Goal: Task Accomplishment & Management: Manage account settings

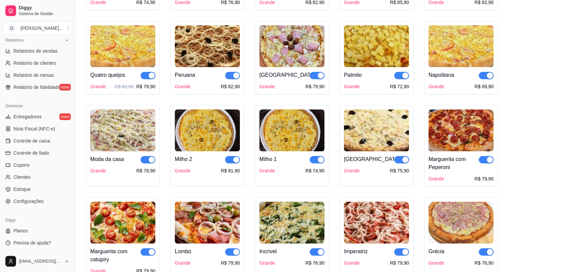
scroll to position [521, 0]
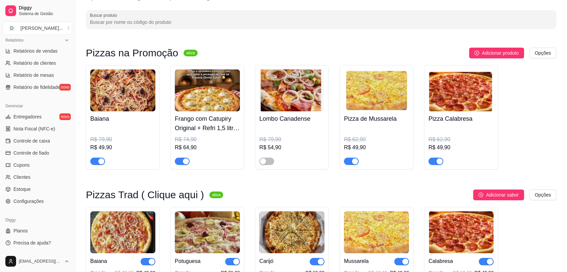
scroll to position [0, 0]
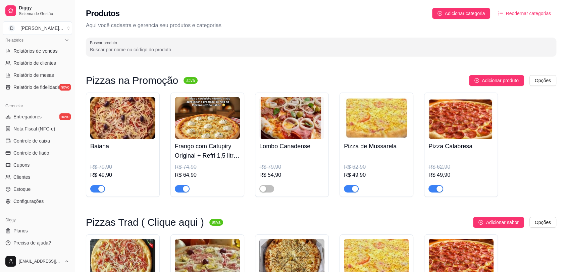
click at [347, 188] on span "button" at bounding box center [351, 188] width 15 height 7
click at [430, 192] on span "button" at bounding box center [435, 188] width 15 height 7
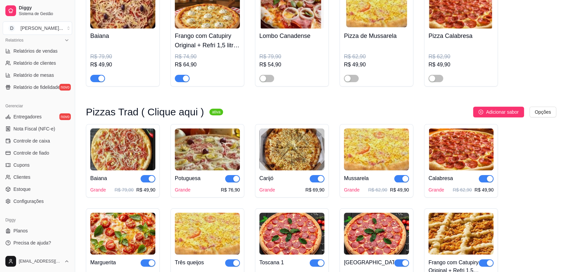
scroll to position [112, 0]
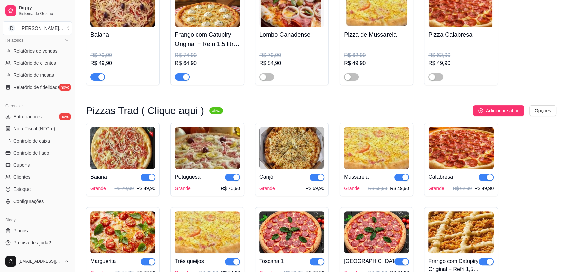
click at [389, 154] on img at bounding box center [376, 148] width 65 height 42
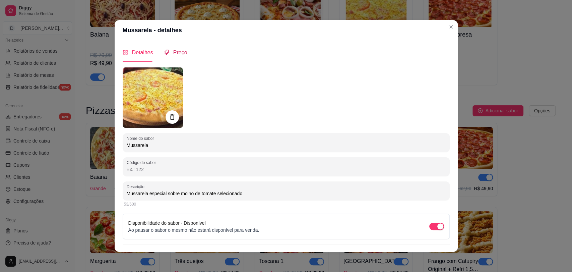
click at [173, 54] on span "Preço" at bounding box center [180, 53] width 14 height 6
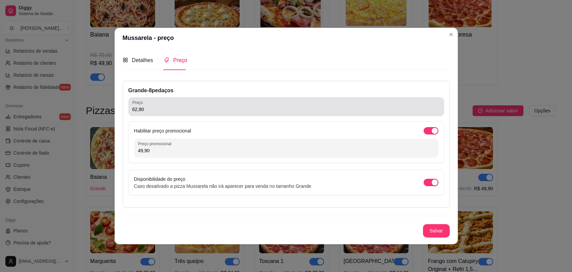
click at [166, 111] on input "62,90" at bounding box center [286, 109] width 308 height 7
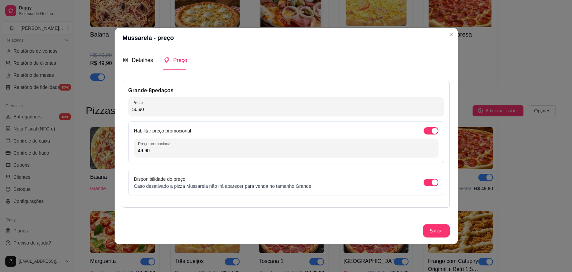
type input "56,90"
click at [255, 127] on div "Habilitar preço promocional" at bounding box center [286, 130] width 304 height 7
click at [434, 132] on div "button" at bounding box center [435, 131] width 6 height 6
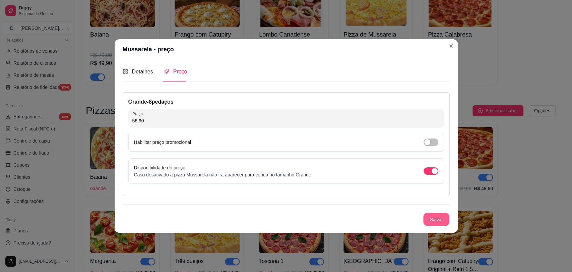
click at [437, 217] on button "Salvar" at bounding box center [436, 219] width 26 height 13
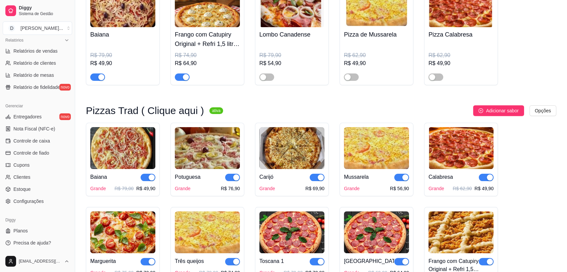
click at [464, 148] on img at bounding box center [460, 148] width 65 height 42
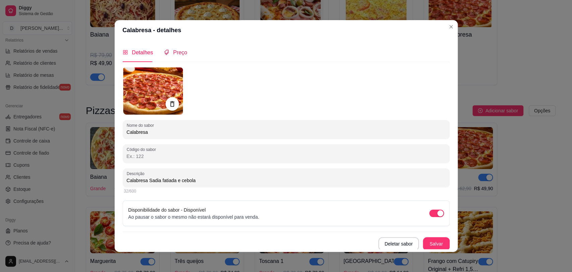
click at [179, 50] on span "Preço" at bounding box center [180, 53] width 14 height 6
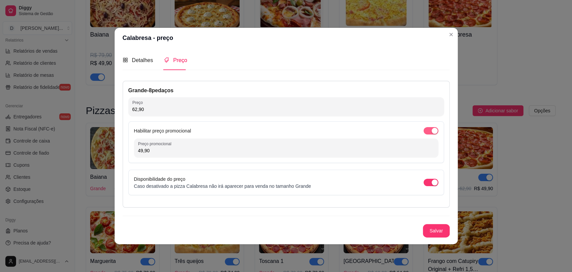
click at [430, 131] on span "button" at bounding box center [431, 130] width 15 height 7
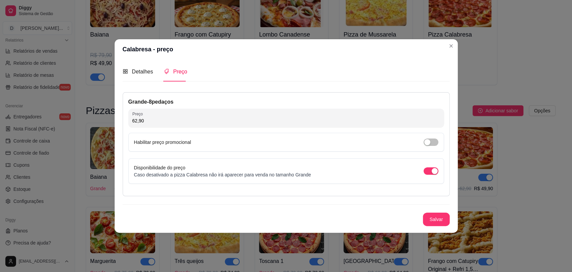
click at [168, 119] on input "62,90" at bounding box center [286, 120] width 308 height 7
type input "56,90"
click at [432, 221] on button "Salvar" at bounding box center [436, 219] width 27 height 13
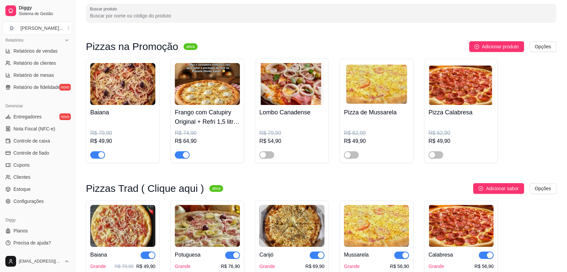
scroll to position [0, 0]
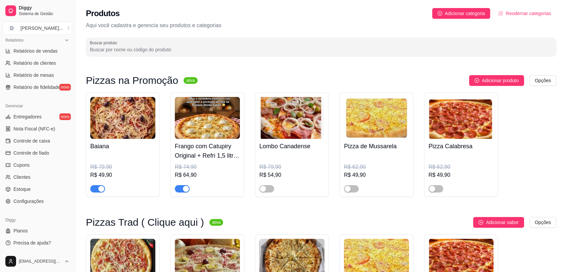
click at [178, 192] on span "button" at bounding box center [182, 188] width 15 height 7
click at [224, 130] on img at bounding box center [207, 118] width 65 height 42
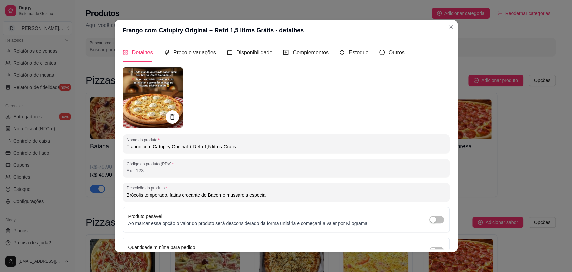
drag, startPoint x: 248, startPoint y: 146, endPoint x: 99, endPoint y: 148, distance: 148.8
click at [99, 148] on div "Frango com Catupiry Original + Refri 1,5 litros Grátis - detalhes Detalhes Preç…" at bounding box center [286, 136] width 572 height 272
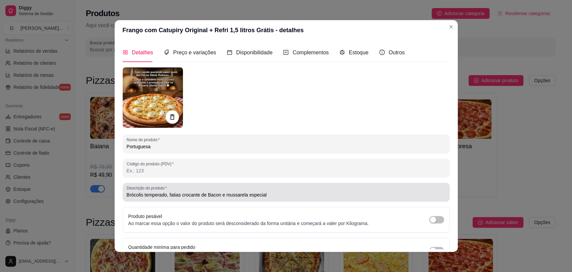
type input "Portuguesa"
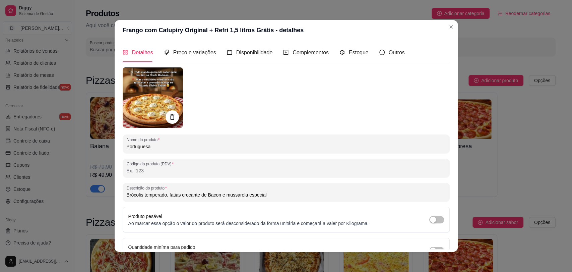
drag, startPoint x: 265, startPoint y: 194, endPoint x: 106, endPoint y: 199, distance: 160.0
click at [106, 199] on div "Frango com Catupiry Original + Refri 1,5 litros Grátis - detalhes Detalhes Preç…" at bounding box center [286, 136] width 572 height 272
click at [145, 103] on img at bounding box center [153, 97] width 60 height 60
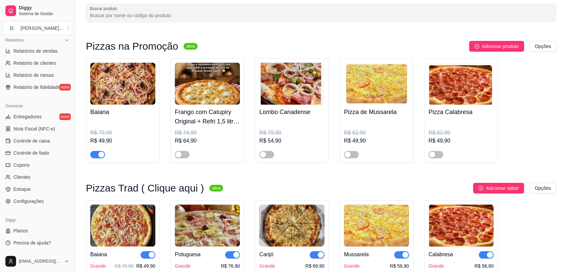
scroll to position [74, 0]
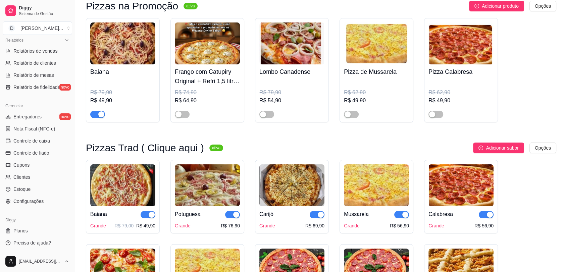
click at [213, 184] on img at bounding box center [207, 185] width 65 height 42
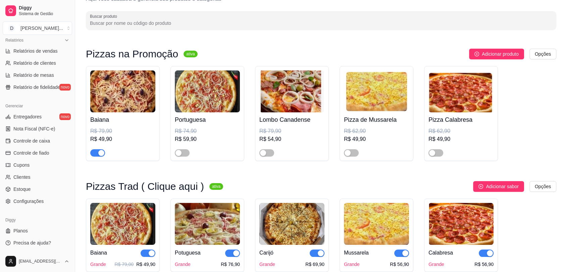
scroll to position [0, 0]
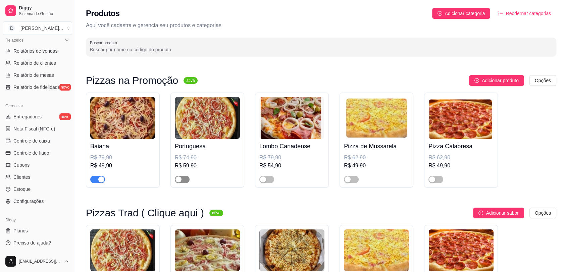
click at [186, 181] on span "button" at bounding box center [182, 179] width 15 height 7
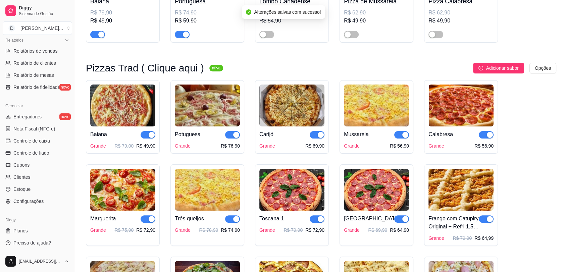
scroll to position [149, 0]
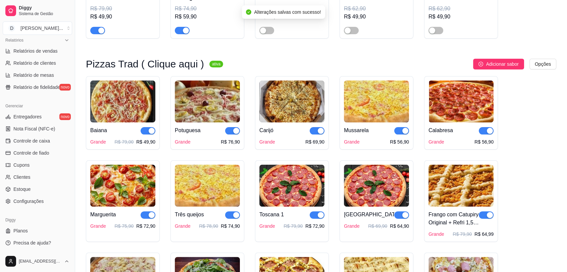
click at [227, 135] on div "Potuguesa Grande R$ 76,90" at bounding box center [207, 133] width 65 height 23
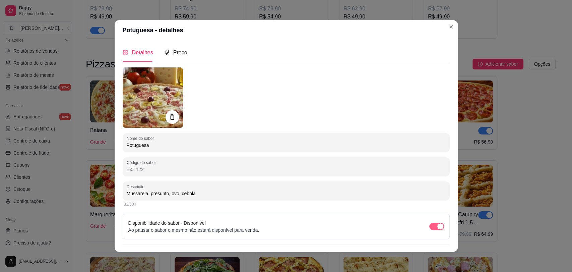
click at [437, 229] on div "button" at bounding box center [440, 226] width 6 height 6
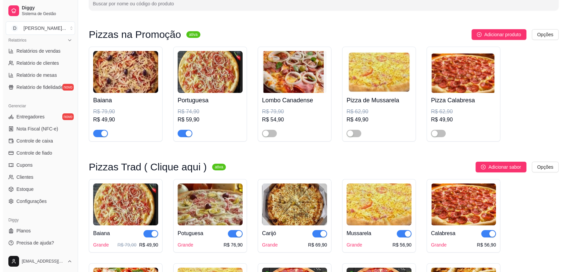
scroll to position [37, 0]
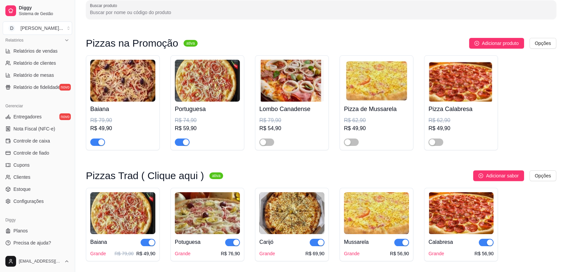
click at [214, 78] on img at bounding box center [207, 81] width 65 height 42
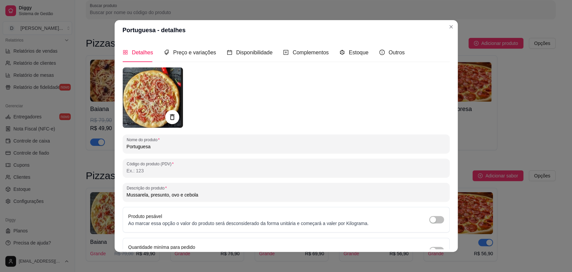
click at [173, 116] on icon at bounding box center [172, 117] width 8 height 8
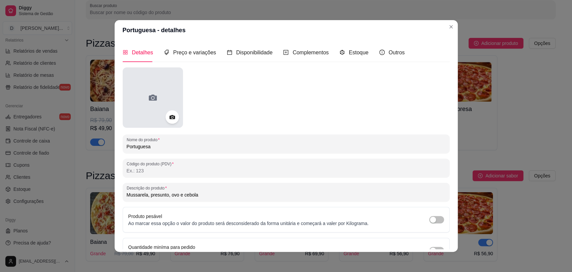
click at [158, 99] on div at bounding box center [153, 97] width 60 height 60
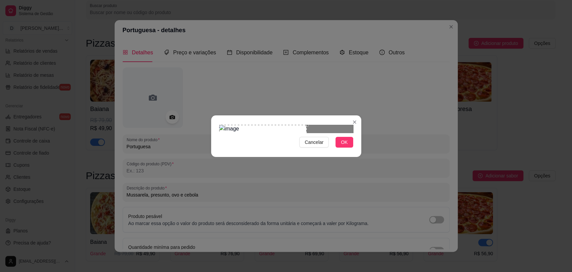
click at [256, 141] on div "Use the arrow keys to move the crop selection area" at bounding box center [263, 149] width 88 height 48
click at [324, 133] on div at bounding box center [286, 129] width 134 height 8
click at [250, 140] on div "Use the arrow keys to move the crop selection area" at bounding box center [243, 149] width 48 height 48
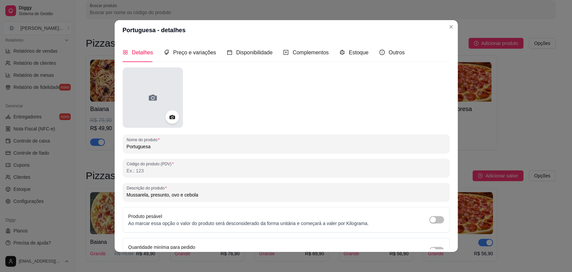
click at [159, 105] on div at bounding box center [153, 97] width 60 height 60
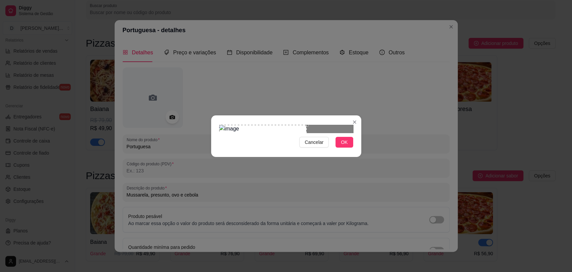
click at [258, 141] on div "Use the arrow keys to move the crop selection area" at bounding box center [263, 149] width 88 height 48
click at [344, 146] on span "OK" at bounding box center [344, 141] width 7 height 7
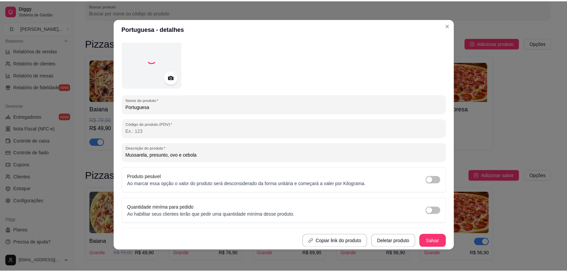
scroll to position [11, 0]
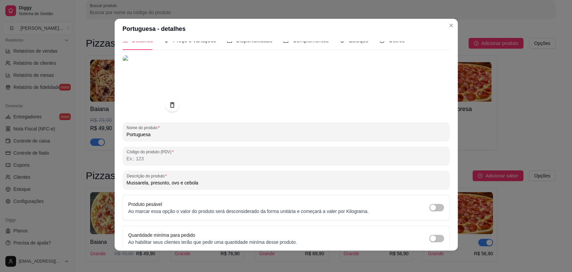
click at [429, 262] on button "Salvar" at bounding box center [436, 268] width 27 height 13
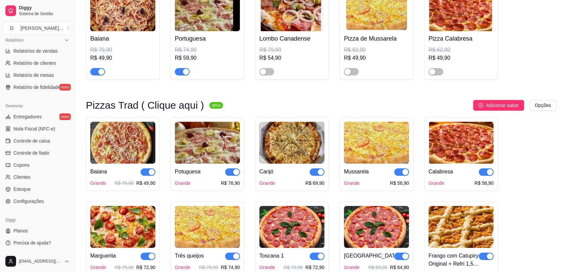
scroll to position [186, 0]
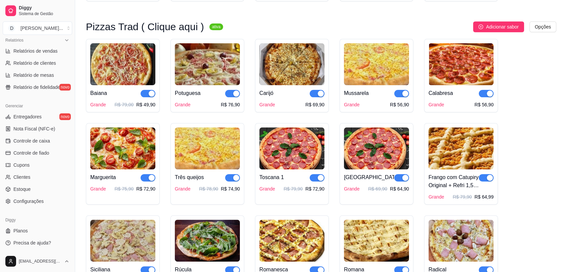
click at [228, 96] on span "button" at bounding box center [232, 93] width 15 height 7
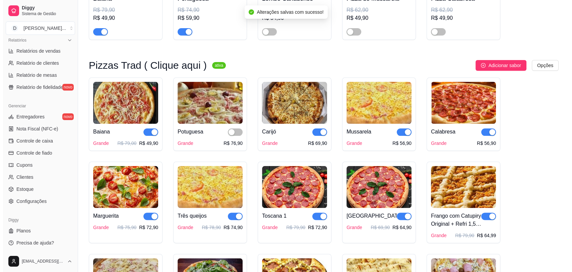
scroll to position [74, 0]
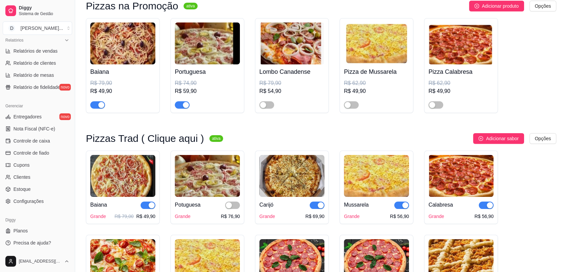
click at [289, 48] on img at bounding box center [291, 43] width 65 height 42
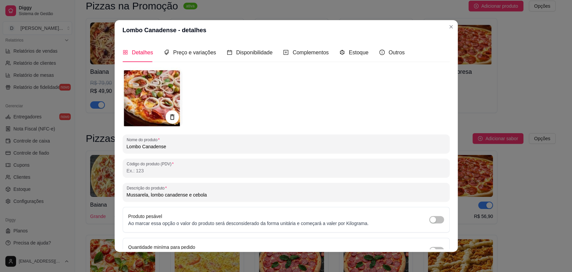
drag, startPoint x: 179, startPoint y: 143, endPoint x: 92, endPoint y: 148, distance: 88.0
click at [92, 148] on div "Lombo Canadense - detalhes Detalhes Preço e variações Disponibilidade Complemen…" at bounding box center [286, 136] width 572 height 272
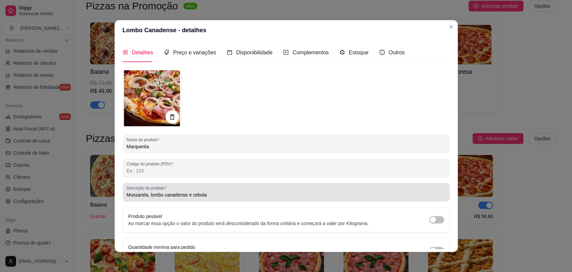
type input "Marquerita"
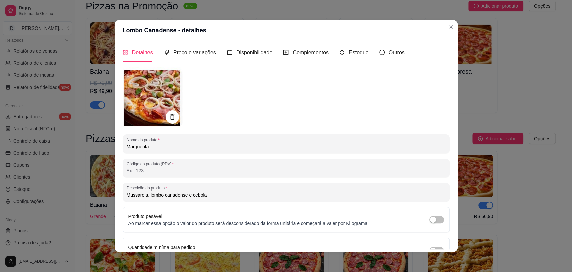
drag, startPoint x: 212, startPoint y: 194, endPoint x: 118, endPoint y: 201, distance: 94.4
click at [118, 201] on div "Detalhes Preço e variações Disponibilidade Complementos Estoque Outros Nome do …" at bounding box center [286, 146] width 343 height 212
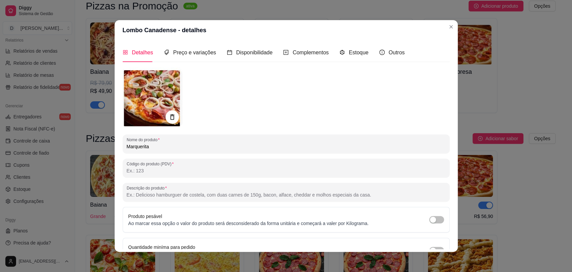
click at [135, 146] on input "Marquerita" at bounding box center [286, 146] width 319 height 7
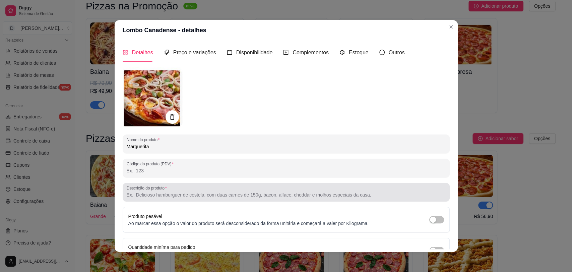
type input "Marguerita"
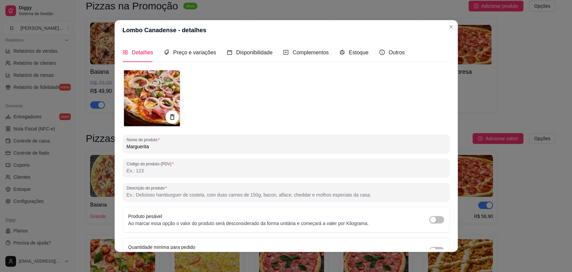
click at [171, 194] on input "Descrição do produto" at bounding box center [286, 194] width 319 height 7
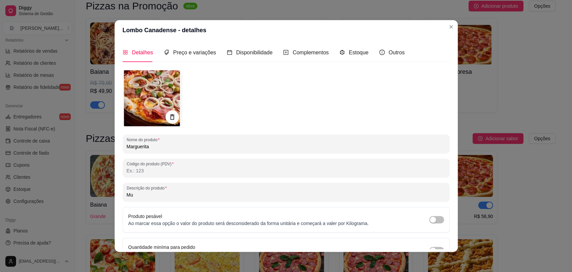
type input "M"
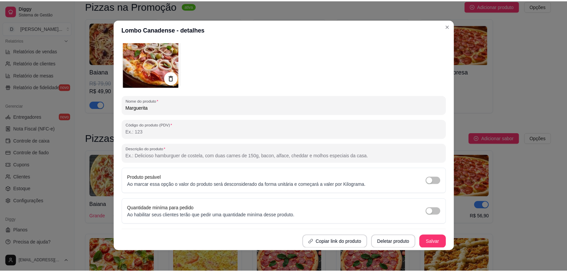
scroll to position [1, 0]
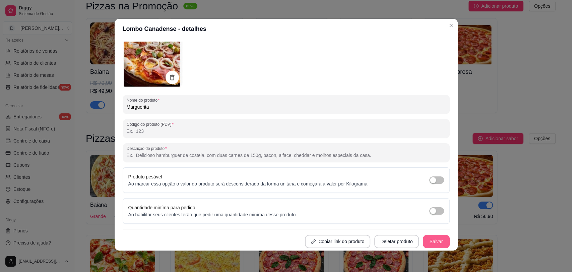
click at [435, 243] on button "Salvar" at bounding box center [436, 241] width 27 height 13
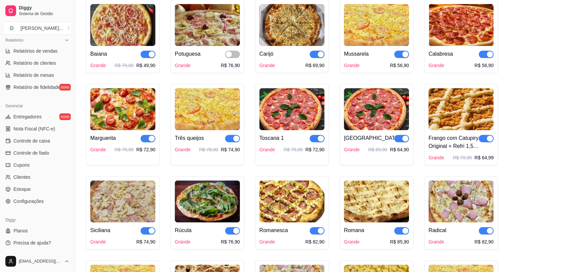
scroll to position [223, 0]
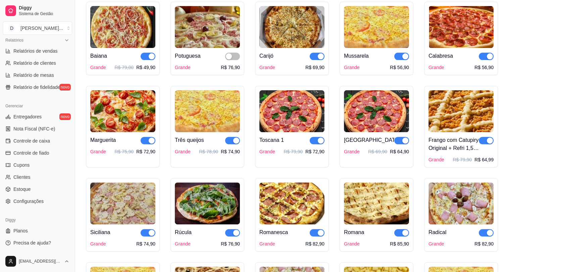
click at [129, 119] on img at bounding box center [122, 111] width 65 height 42
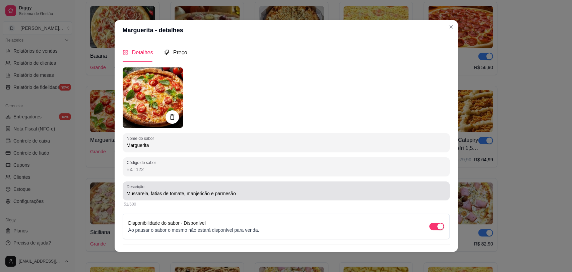
drag, startPoint x: 122, startPoint y: 193, endPoint x: 234, endPoint y: 193, distance: 112.0
click at [244, 193] on div "Descrição Mussarela, fatias de tomate, manjericão e parmesão" at bounding box center [286, 190] width 327 height 19
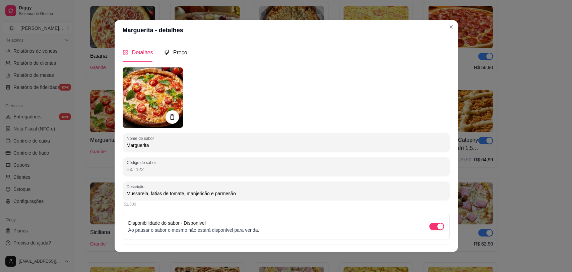
drag, startPoint x: 124, startPoint y: 193, endPoint x: 230, endPoint y: 193, distance: 106.3
click at [230, 193] on input "Mussarela, fatias de tomate, manjericão e parmesão" at bounding box center [286, 193] width 319 height 7
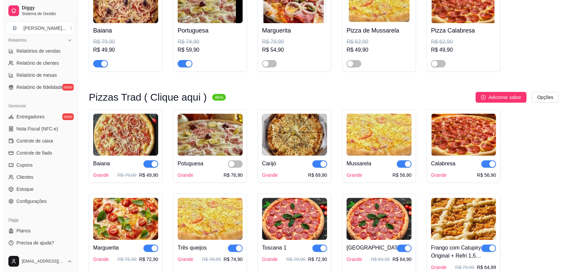
scroll to position [0, 0]
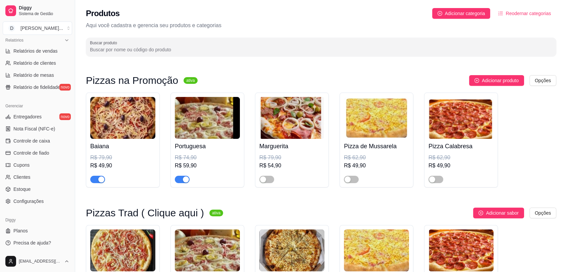
click at [286, 122] on img at bounding box center [291, 118] width 65 height 42
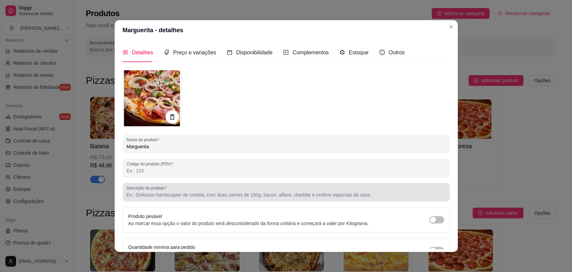
click at [167, 192] on input "Descrição do produto" at bounding box center [286, 194] width 319 height 7
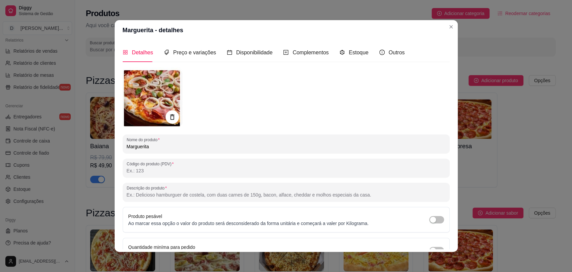
paste input "Mussarela, fatias de tomate, manjericão e parmesão"
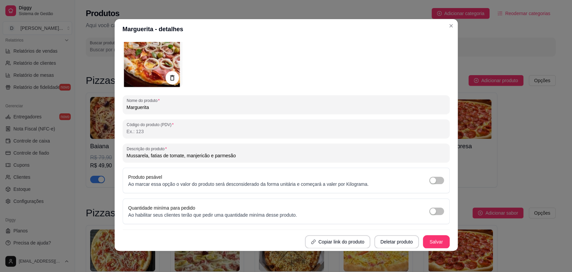
scroll to position [1, 0]
type input "Mussarela, fatias de tomate, manjericão e parmesão"
click at [429, 238] on button "Salvar" at bounding box center [436, 241] width 27 height 13
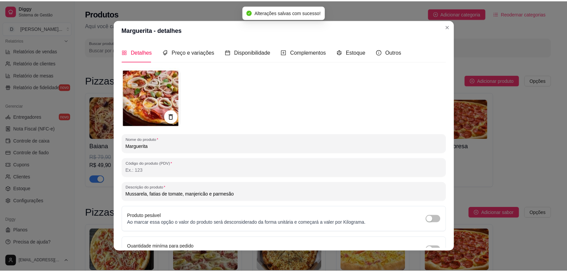
scroll to position [0, 0]
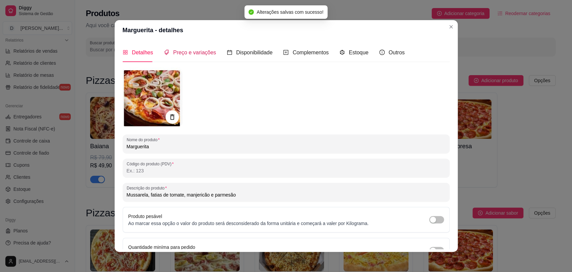
click at [191, 56] on div "Preço e variações" at bounding box center [190, 52] width 52 height 8
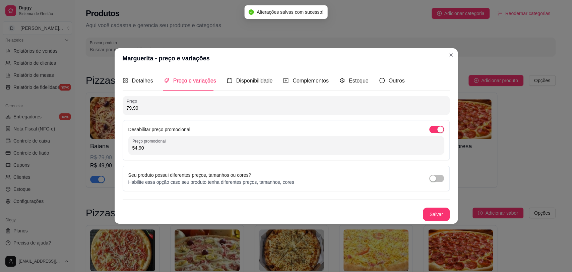
drag, startPoint x: 173, startPoint y: 150, endPoint x: 115, endPoint y: 152, distance: 58.4
click at [115, 152] on div "Detalhes Preço e variações Disponibilidade Complementos Estoque Outros Nome do …" at bounding box center [286, 145] width 343 height 155
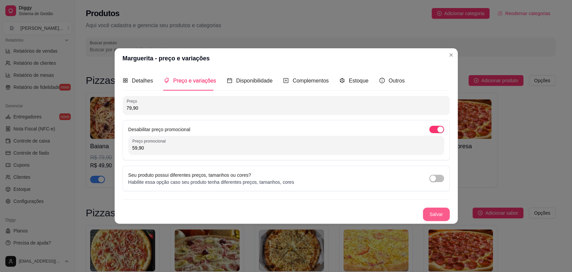
type input "59,90"
click at [439, 215] on button "Salvar" at bounding box center [436, 214] width 26 height 13
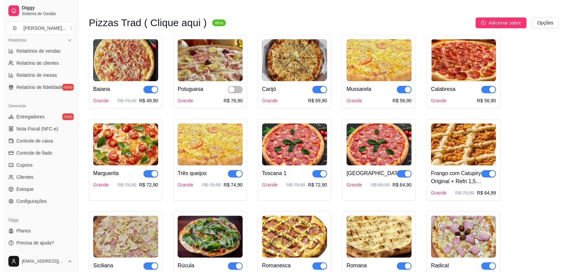
scroll to position [186, 0]
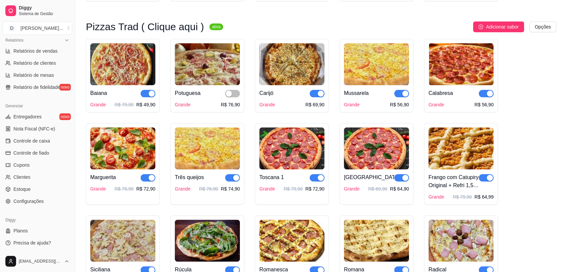
click at [112, 147] on img at bounding box center [122, 148] width 65 height 42
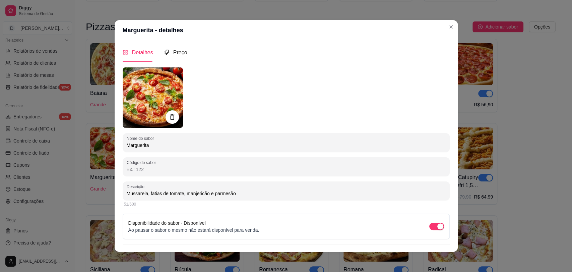
click at [144, 93] on img at bounding box center [153, 97] width 60 height 60
click at [172, 113] on icon at bounding box center [172, 117] width 8 height 8
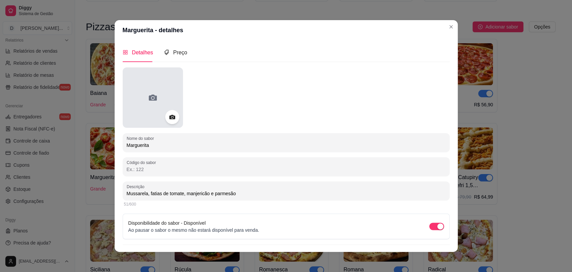
click at [142, 97] on div at bounding box center [153, 97] width 60 height 60
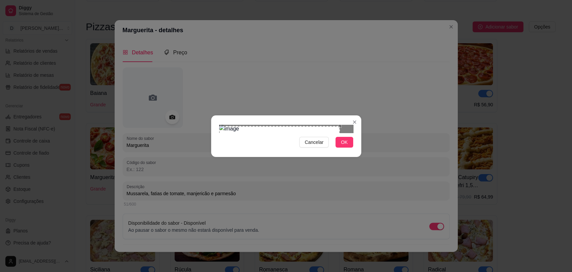
click at [287, 131] on div "Use the arrow keys to move the crop selection area" at bounding box center [279, 165] width 121 height 78
click at [322, 133] on div at bounding box center [286, 129] width 134 height 8
click at [287, 136] on div "Use the arrow keys to move the crop selection area" at bounding box center [264, 165] width 78 height 78
click at [347, 146] on span "OK" at bounding box center [344, 141] width 7 height 7
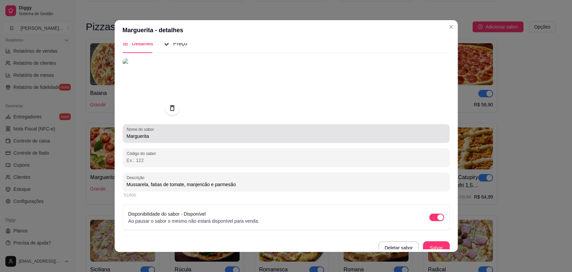
scroll to position [14, 0]
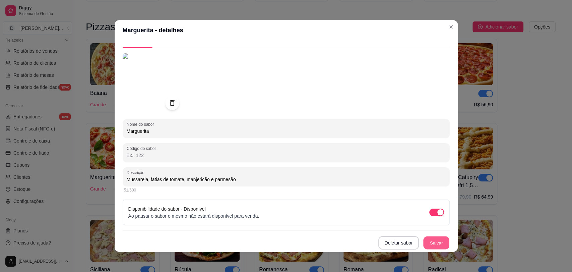
click at [426, 242] on button "Salvar" at bounding box center [436, 242] width 26 height 13
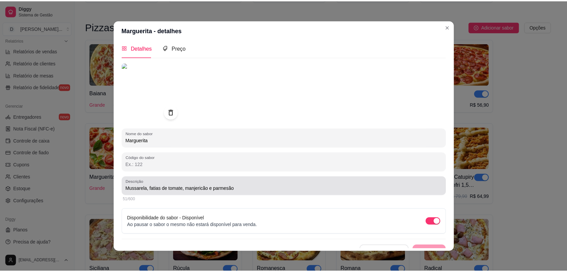
scroll to position [0, 0]
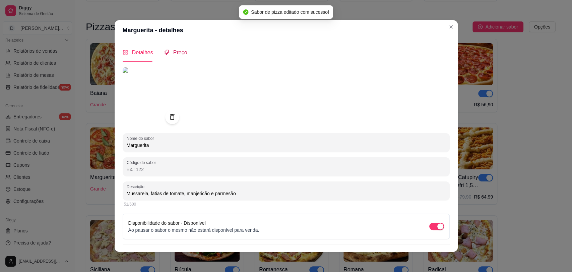
click at [173, 51] on span "Preço" at bounding box center [180, 53] width 14 height 6
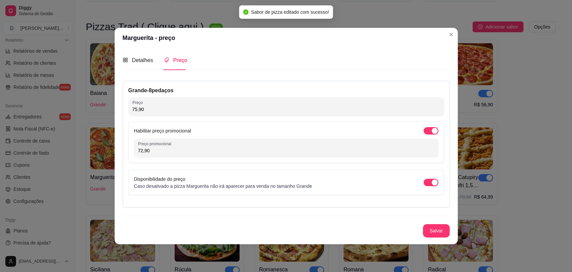
drag, startPoint x: 198, startPoint y: 155, endPoint x: 131, endPoint y: 147, distance: 67.5
click at [110, 150] on div "Marguerita - preço Detalhes Preço Nome do sabor Marguerita Código do sabor Desc…" at bounding box center [286, 136] width 572 height 272
drag, startPoint x: 157, startPoint y: 149, endPoint x: 125, endPoint y: 152, distance: 32.7
click at [125, 152] on div "Grande - 8 pedaços Preço 75,90 Habilitar preço promocional Preço promocional 72…" at bounding box center [286, 144] width 327 height 127
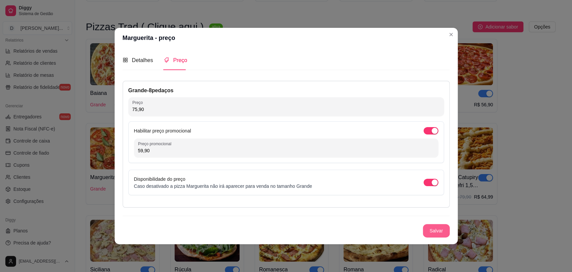
type input "59,90"
click at [444, 229] on button "Salvar" at bounding box center [436, 230] width 27 height 13
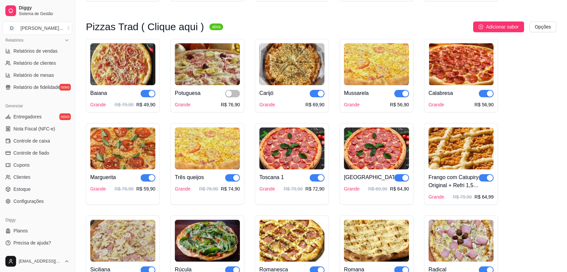
click at [144, 179] on span "button" at bounding box center [147, 177] width 15 height 7
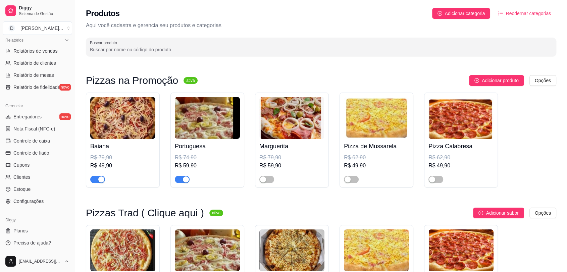
click at [292, 126] on img at bounding box center [291, 118] width 65 height 42
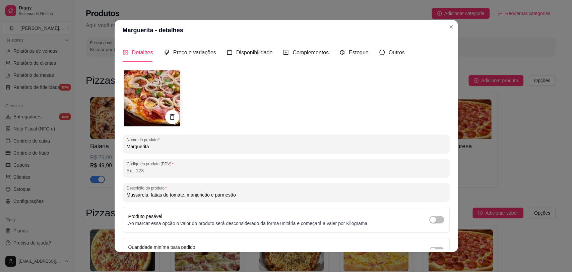
click at [170, 116] on icon at bounding box center [172, 117] width 8 height 8
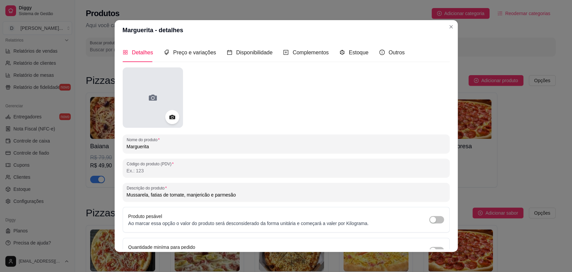
click at [153, 94] on icon at bounding box center [152, 97] width 11 height 11
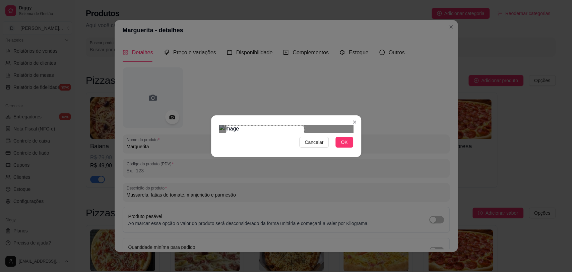
click at [317, 133] on div at bounding box center [286, 129] width 134 height 8
click at [346, 146] on span "OK" at bounding box center [344, 141] width 7 height 7
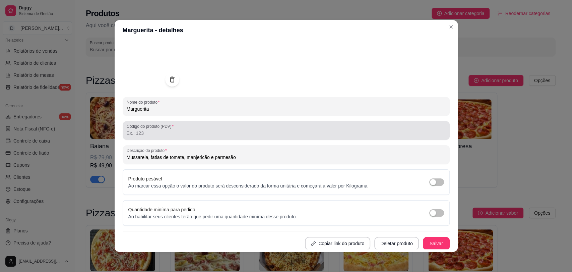
scroll to position [38, 0]
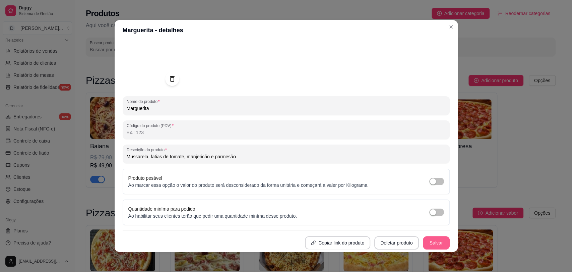
click at [430, 239] on button "Salvar" at bounding box center [436, 242] width 27 height 13
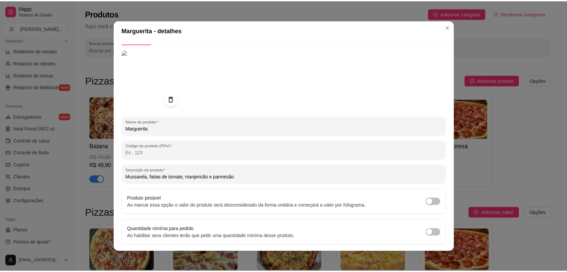
scroll to position [0, 0]
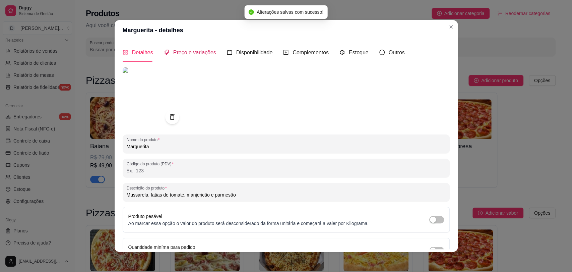
click at [188, 54] on span "Preço e variações" at bounding box center [194, 53] width 43 height 6
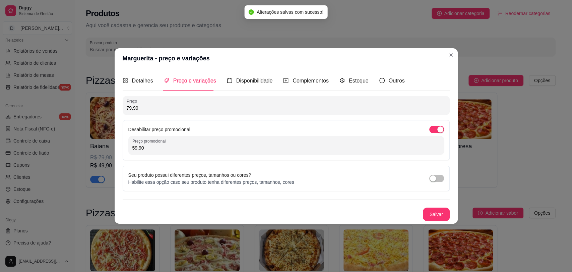
click at [446, 214] on button "Salvar" at bounding box center [436, 214] width 27 height 13
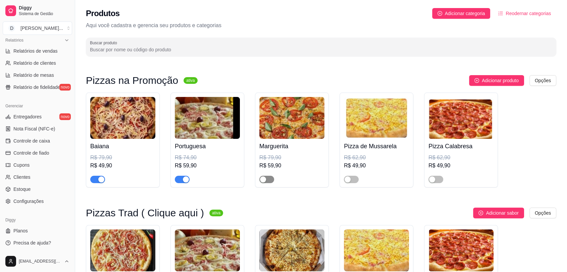
click at [272, 177] on span "button" at bounding box center [266, 179] width 15 height 7
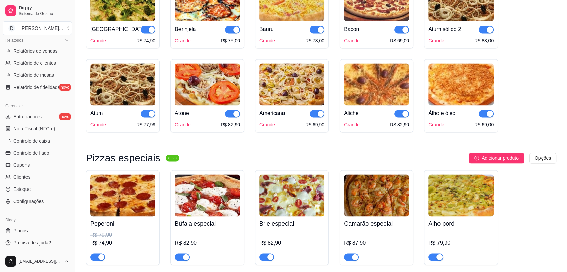
scroll to position [1043, 0]
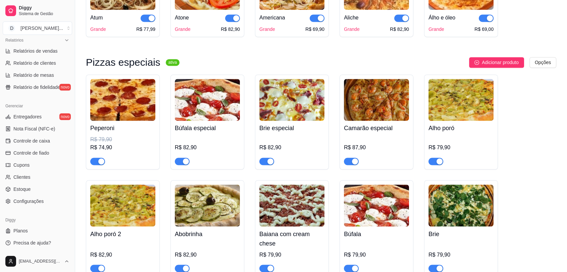
click at [113, 93] on img at bounding box center [122, 100] width 65 height 42
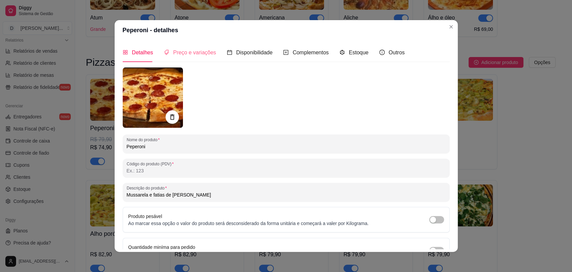
click at [185, 46] on div "Preço e variações" at bounding box center [190, 52] width 52 height 19
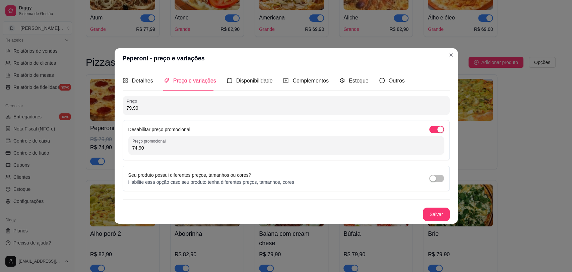
drag, startPoint x: 169, startPoint y: 149, endPoint x: 112, endPoint y: 149, distance: 57.3
click at [112, 149] on div "Peperoni - preço e variações Detalhes Preço e variações Disponibilidade Complem…" at bounding box center [286, 136] width 572 height 272
type input "69,90"
click at [439, 213] on button "Salvar" at bounding box center [436, 214] width 26 height 13
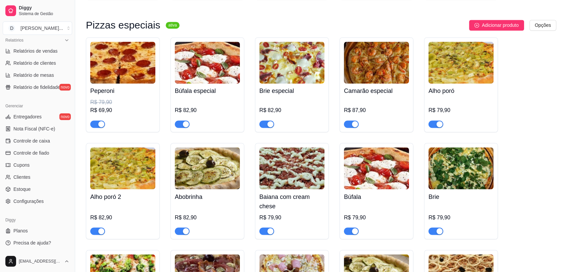
scroll to position [1192, 0]
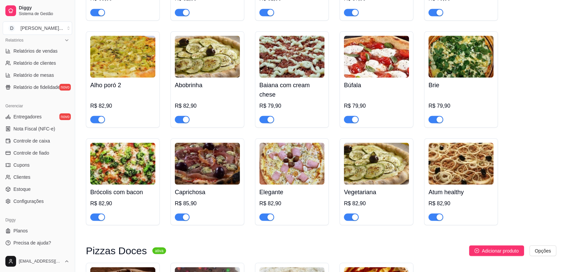
click at [134, 169] on img at bounding box center [122, 163] width 65 height 42
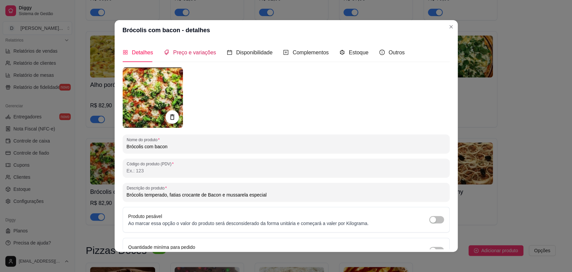
click at [206, 53] on span "Preço e variações" at bounding box center [194, 53] width 43 height 6
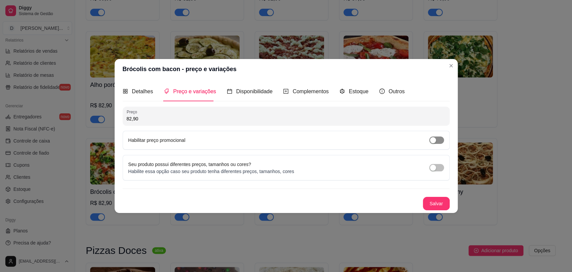
click at [441, 139] on span "button" at bounding box center [436, 139] width 15 height 7
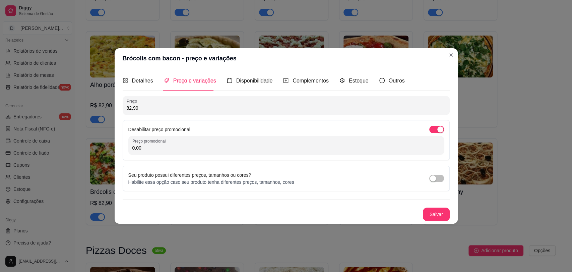
drag, startPoint x: 182, startPoint y: 151, endPoint x: 101, endPoint y: 150, distance: 81.8
click at [101, 150] on div "Brócolis com bacon - preço e variações Detalhes Preço e variações Disponibilida…" at bounding box center [286, 136] width 572 height 272
type input "69,90"
click at [431, 218] on button "Salvar" at bounding box center [436, 214] width 26 height 13
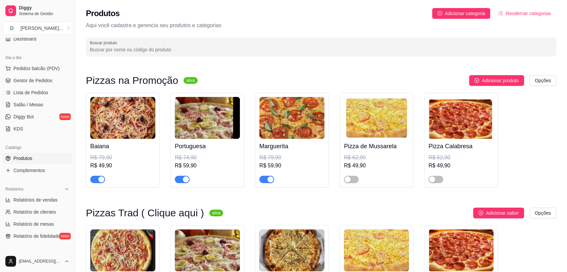
scroll to position [0, 0]
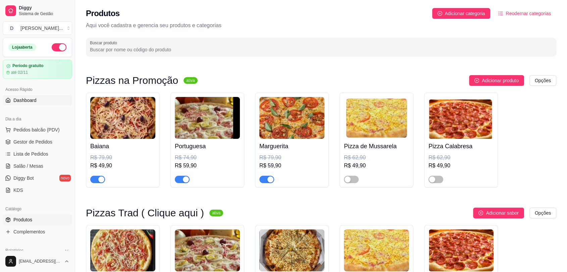
click at [28, 101] on span "Dashboard" at bounding box center [24, 100] width 23 height 7
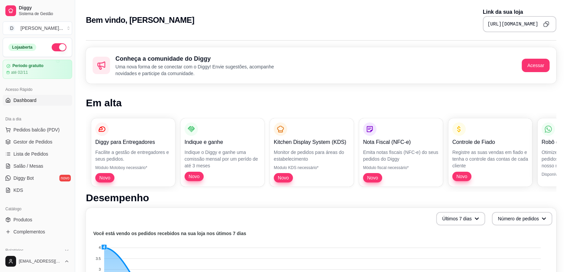
click at [546, 24] on icon "Copy to clipboard" at bounding box center [546, 24] width 6 height 6
click at [544, 24] on icon "Copy to clipboard" at bounding box center [546, 24] width 6 height 6
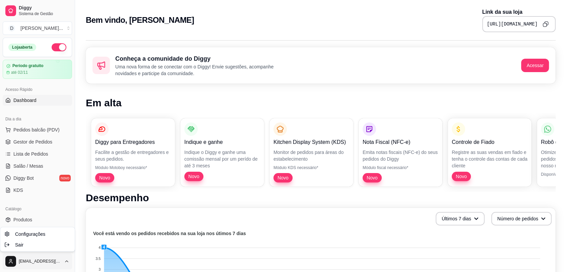
click at [66, 261] on html "Diggy Sistema de Gestão D Divino Sabor ... Loja aberta Período gratuito até 02/…" at bounding box center [286, 136] width 572 height 272
click at [26, 245] on div "Sair" at bounding box center [38, 244] width 72 height 11
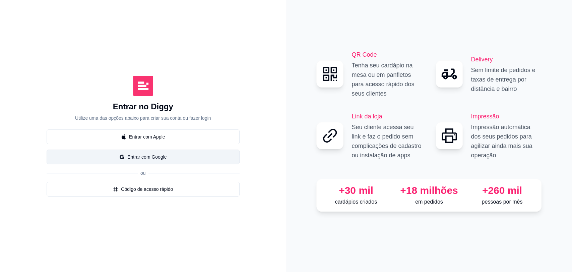
click at [154, 155] on button "Entrar com Google" at bounding box center [143, 157] width 193 height 15
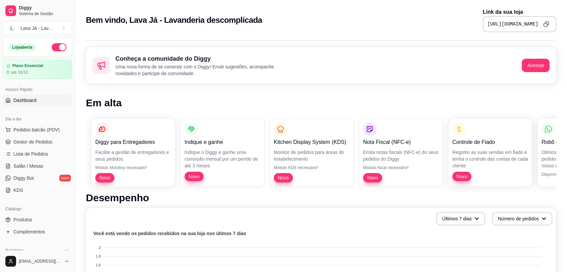
scroll to position [74, 0]
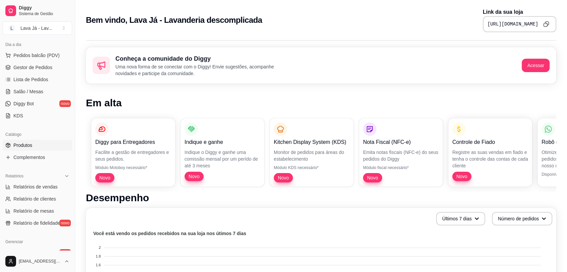
click at [32, 142] on span "Produtos" at bounding box center [22, 145] width 19 height 7
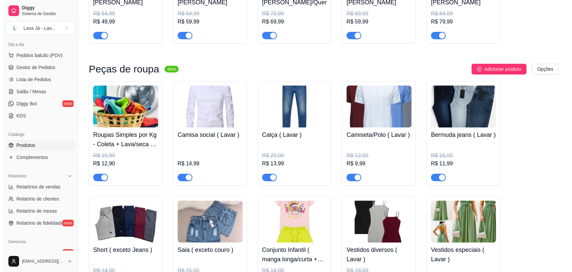
scroll to position [149, 0]
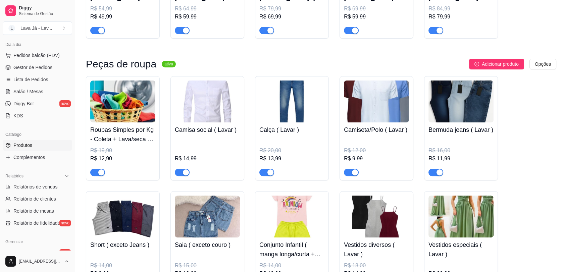
click at [136, 136] on h4 "Roupas Simples por Kg - Coleta + Lava/seca + dobra + embala + Brinde ( Lavar )" at bounding box center [122, 134] width 65 height 19
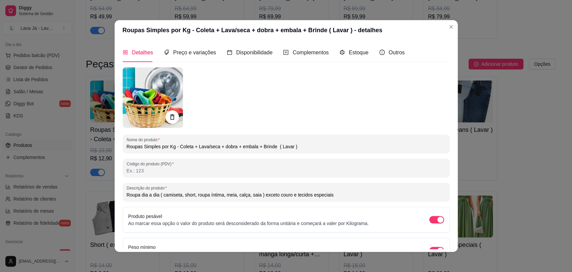
click at [171, 145] on input "Roupas Simples por Kg - Coleta + Lava/seca + dobra + embala + Brinde ( Lavar )" at bounding box center [286, 146] width 319 height 7
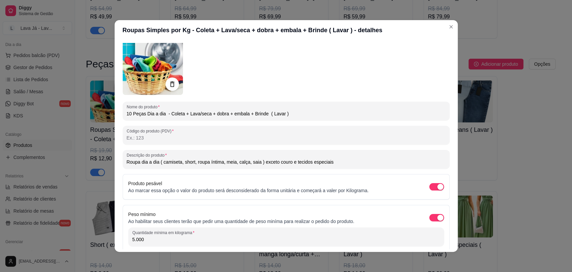
scroll to position [60, 0]
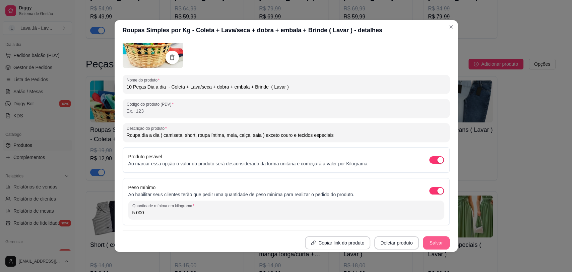
type input "10 Peças Dia a dia - Coleta + Lava/seca + dobra + embala + Brinde ( Lavar )"
click at [428, 244] on button "Salvar" at bounding box center [436, 242] width 27 height 13
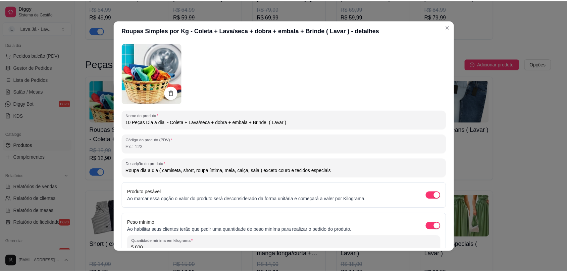
scroll to position [0, 0]
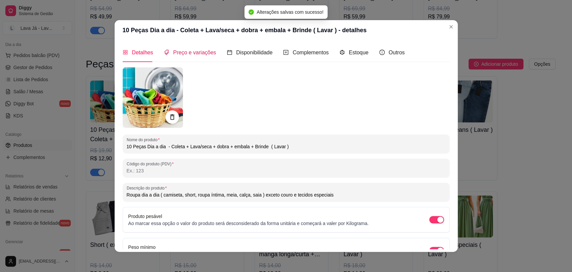
click at [202, 54] on span "Preço e variações" at bounding box center [194, 53] width 43 height 6
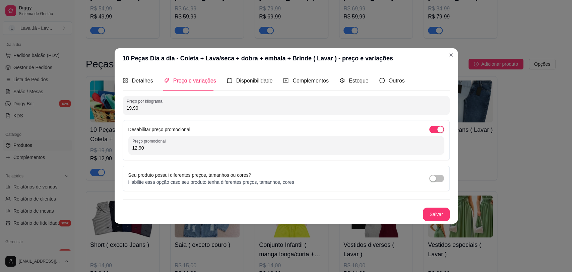
drag, startPoint x: 164, startPoint y: 106, endPoint x: 126, endPoint y: 105, distance: 37.9
click at [126, 105] on div "Preço por kilograma 19,90" at bounding box center [286, 105] width 327 height 19
drag, startPoint x: 438, startPoint y: 135, endPoint x: 436, endPoint y: 131, distance: 4.5
click at [438, 134] on div "Desabilitar preço promocional Preço promocional 12,90" at bounding box center [286, 140] width 327 height 40
click at [435, 128] on span "button" at bounding box center [436, 129] width 15 height 7
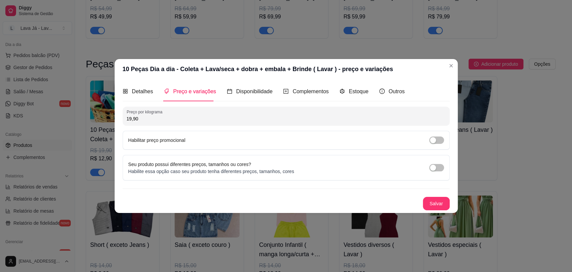
drag, startPoint x: 167, startPoint y: 116, endPoint x: 83, endPoint y: 122, distance: 84.0
click at [83, 122] on div "10 Peças Dia a dia - Coleta + Lava/seca + dobra + embala + Brinde ( Lavar ) - p…" at bounding box center [286, 136] width 572 height 272
click at [154, 119] on input "9,90" at bounding box center [286, 118] width 319 height 7
type input "19,90"
click at [432, 204] on button "Salvar" at bounding box center [436, 203] width 27 height 13
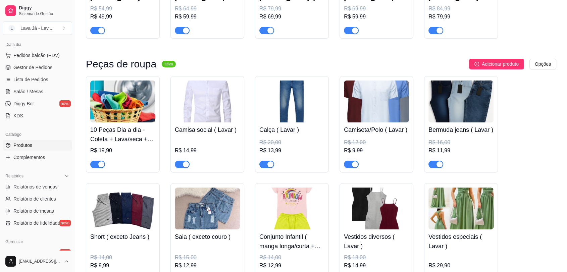
click at [292, 106] on img at bounding box center [291, 101] width 65 height 42
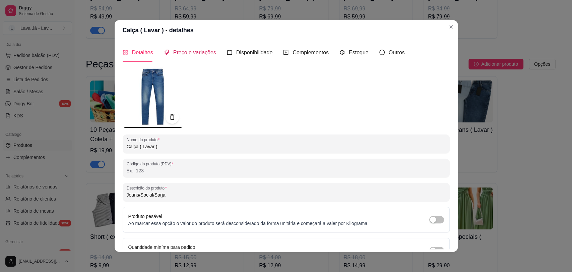
click at [198, 52] on span "Preço e variações" at bounding box center [194, 53] width 43 height 6
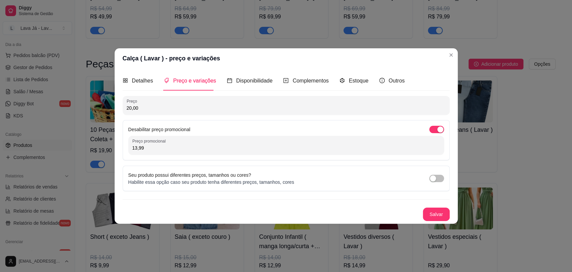
drag, startPoint x: 158, startPoint y: 149, endPoint x: 129, endPoint y: 149, distance: 28.8
click at [129, 149] on div "Preço promocional 13,99" at bounding box center [286, 145] width 316 height 19
type input "4,99"
click at [437, 210] on button "Salvar" at bounding box center [436, 214] width 26 height 13
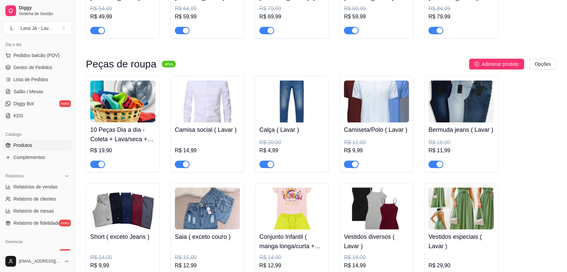
click at [377, 107] on img at bounding box center [376, 101] width 65 height 42
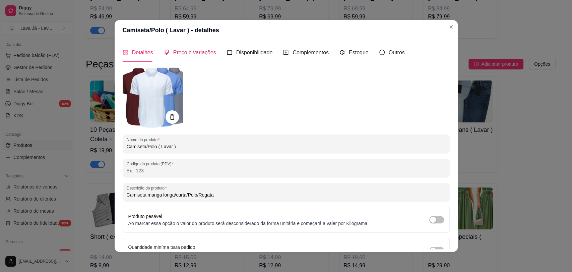
click at [182, 56] on div "Preço e variações" at bounding box center [190, 52] width 52 height 8
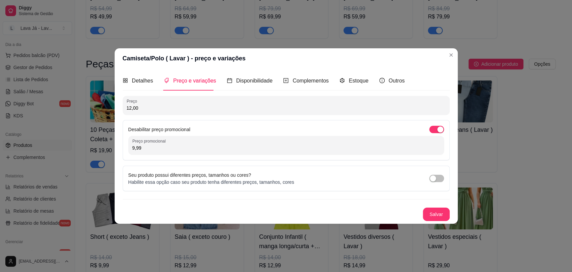
drag, startPoint x: 158, startPoint y: 149, endPoint x: 116, endPoint y: 151, distance: 42.0
click at [116, 151] on div "Detalhes Preço e variações Disponibilidade Complementos Estoque Outros Nome do …" at bounding box center [286, 145] width 343 height 155
type input "4,99"
click at [437, 220] on button "Salvar" at bounding box center [436, 214] width 27 height 13
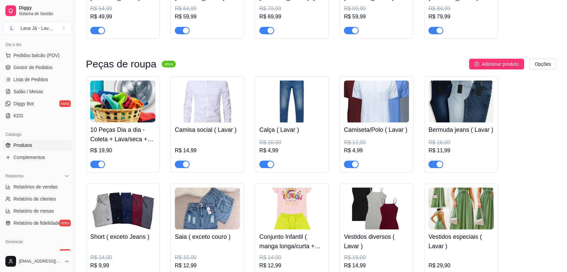
click at [465, 113] on img at bounding box center [460, 101] width 65 height 42
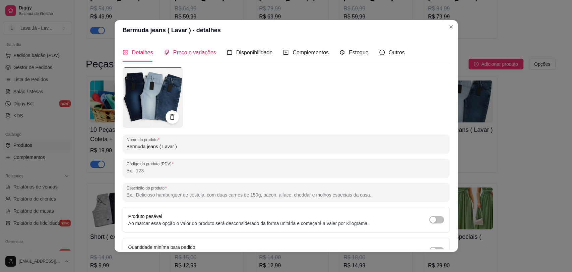
click at [192, 52] on span "Preço e variações" at bounding box center [194, 53] width 43 height 6
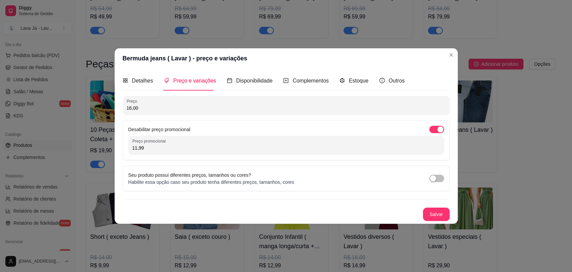
drag, startPoint x: 157, startPoint y: 147, endPoint x: 63, endPoint y: 158, distance: 94.5
click at [63, 158] on div "Bermuda jeans ( Lavar ) - preço e variações Detalhes Preço e variações Disponib…" at bounding box center [286, 136] width 572 height 272
type input "4,99"
click at [426, 215] on button "Salvar" at bounding box center [436, 214] width 27 height 13
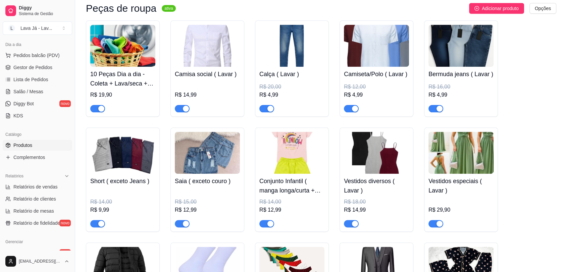
scroll to position [223, 0]
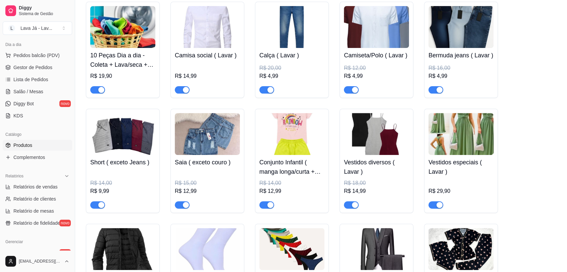
click at [129, 134] on img at bounding box center [122, 134] width 65 height 42
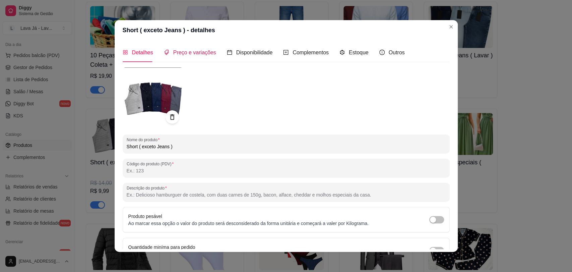
click at [190, 52] on span "Preço e variações" at bounding box center [194, 53] width 43 height 6
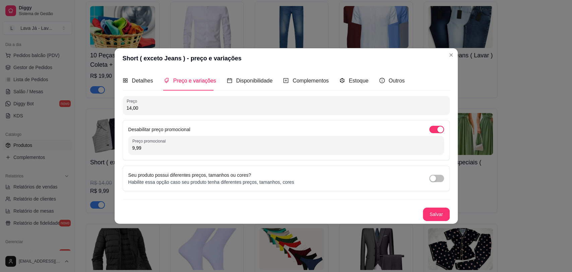
drag, startPoint x: 166, startPoint y: 150, endPoint x: 117, endPoint y: 152, distance: 48.6
click at [117, 152] on div "Detalhes Preço e variações Disponibilidade Complementos Estoque Outros Nome do …" at bounding box center [286, 145] width 343 height 155
type input "4,99"
click at [430, 215] on button "Salvar" at bounding box center [436, 214] width 27 height 13
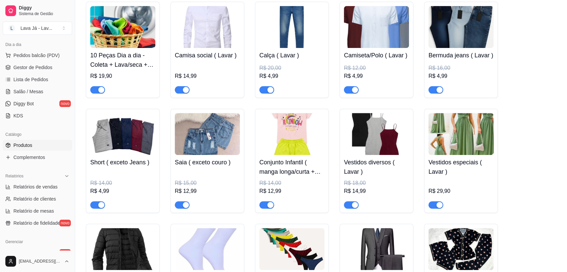
click at [197, 141] on img at bounding box center [207, 134] width 65 height 42
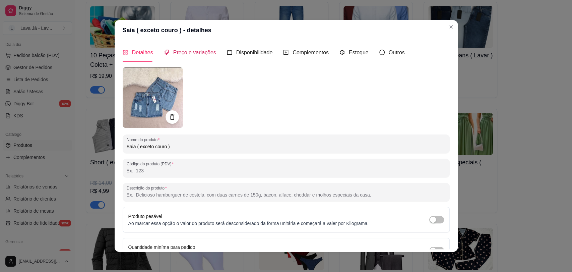
click at [181, 56] on div "Preço e variações" at bounding box center [190, 52] width 52 height 8
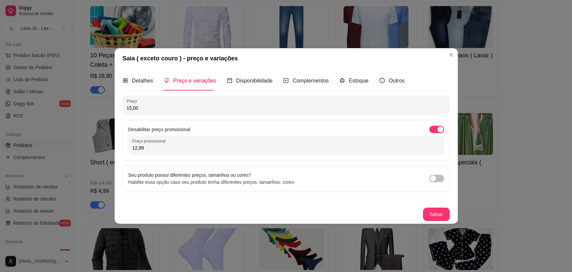
drag, startPoint x: 160, startPoint y: 147, endPoint x: 123, endPoint y: 151, distance: 37.1
click at [123, 151] on div "Desabilitar preço promocional Preço promocional 12,99" at bounding box center [286, 140] width 327 height 40
type input "3,99"
click at [434, 218] on button "Salvar" at bounding box center [436, 214] width 27 height 13
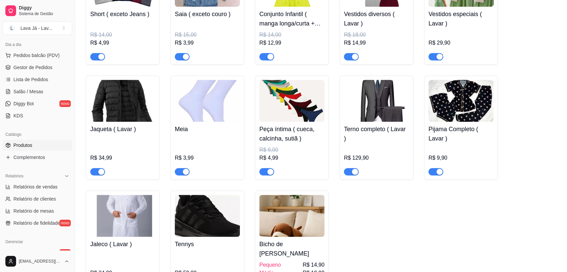
scroll to position [372, 0]
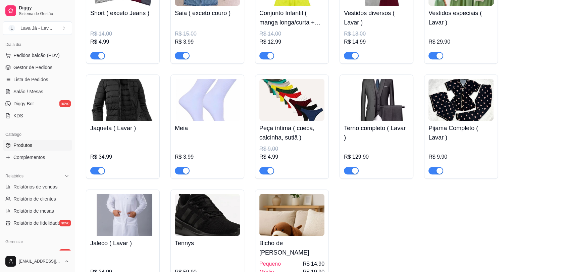
click at [192, 106] on img at bounding box center [207, 100] width 65 height 42
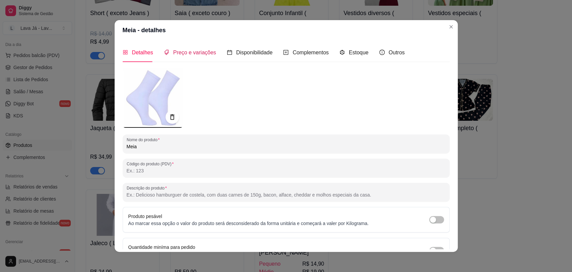
click at [185, 54] on span "Preço e variações" at bounding box center [194, 53] width 43 height 6
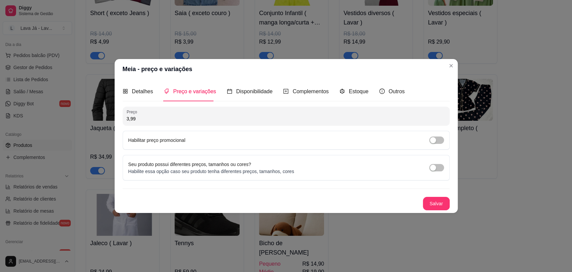
drag, startPoint x: 163, startPoint y: 116, endPoint x: 115, endPoint y: 122, distance: 47.6
click at [115, 122] on div "Detalhes Preço e variações Disponibilidade Complementos Estoque Outros Nome do …" at bounding box center [286, 145] width 343 height 133
type input "1,99"
click at [433, 199] on button "Salvar" at bounding box center [436, 203] width 27 height 13
click at [436, 203] on button "Salvar" at bounding box center [436, 203] width 26 height 13
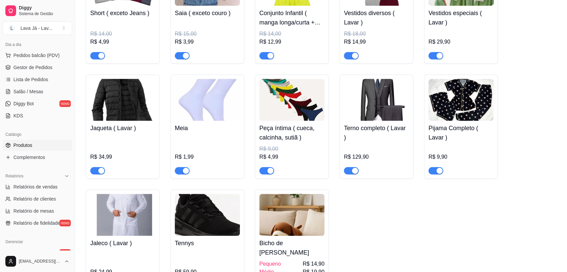
click at [300, 102] on img at bounding box center [291, 100] width 65 height 42
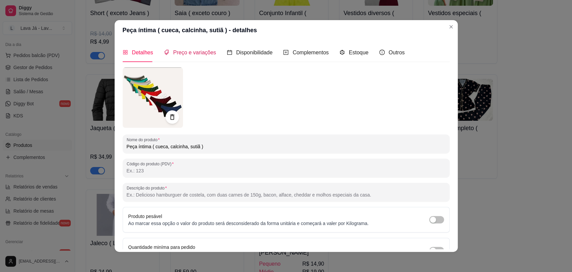
click at [203, 53] on span "Preço e variações" at bounding box center [194, 53] width 43 height 6
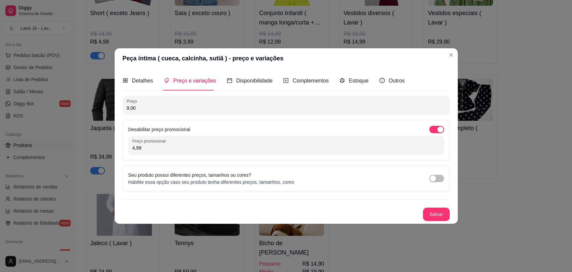
drag, startPoint x: 134, startPoint y: 147, endPoint x: 117, endPoint y: 145, distance: 17.5
click at [117, 145] on div "Detalhes Preço e variações Disponibilidade Complementos Estoque Outros Nome do …" at bounding box center [286, 145] width 343 height 155
type input "1,99"
click at [435, 212] on button "Salvar" at bounding box center [436, 214] width 27 height 13
click at [438, 210] on button "Salvar" at bounding box center [436, 214] width 27 height 13
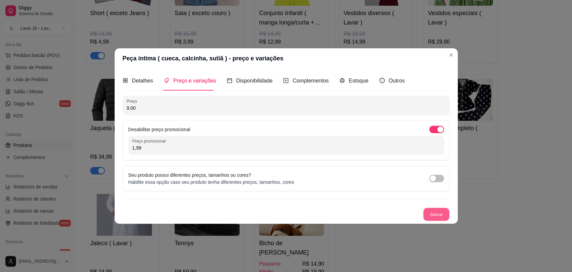
click at [436, 217] on button "Salvar" at bounding box center [436, 214] width 26 height 13
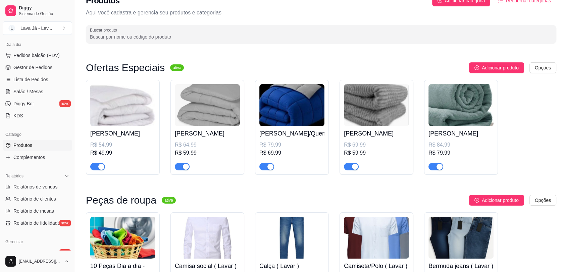
scroll to position [0, 0]
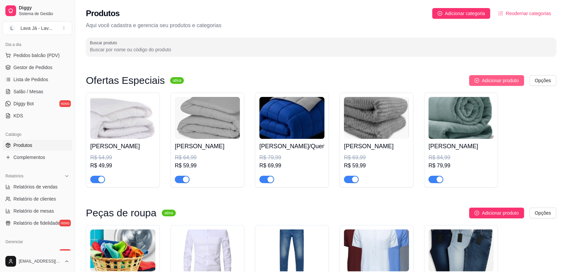
click at [499, 80] on span "Adicionar produto" at bounding box center [499, 80] width 37 height 7
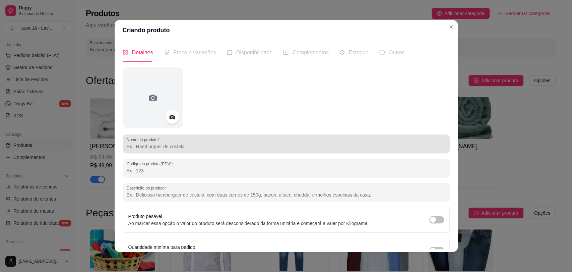
click at [182, 148] on input "Nome do produto" at bounding box center [286, 146] width 319 height 7
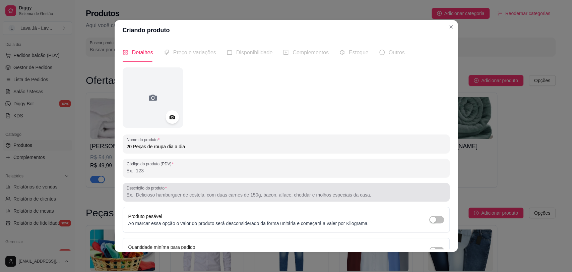
type input "20 Peças de roupa dia a dia"
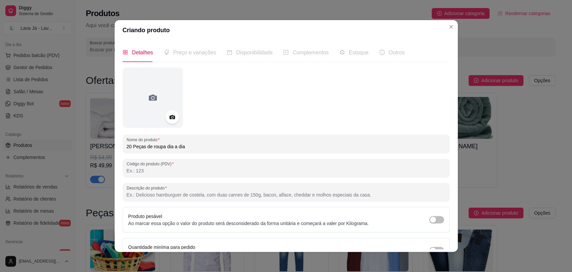
click at [163, 194] on input "Descrição do produto" at bounding box center [286, 194] width 319 height 7
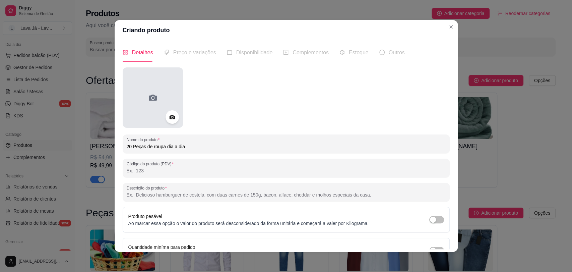
click at [155, 105] on div at bounding box center [153, 97] width 60 height 60
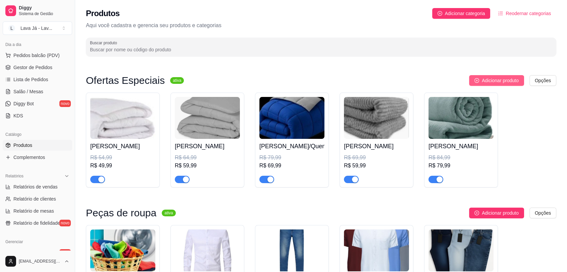
click at [501, 83] on span "Adicionar produto" at bounding box center [499, 80] width 37 height 7
